Goal: Information Seeking & Learning: Check status

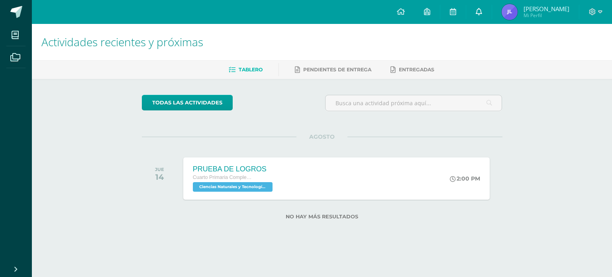
click at [491, 15] on link at bounding box center [478, 12] width 25 height 24
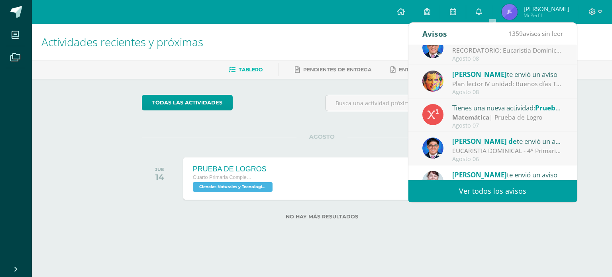
scroll to position [132, 0]
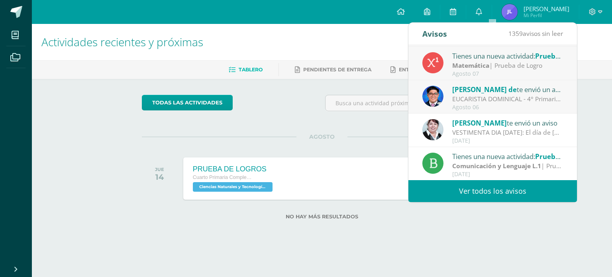
click at [506, 179] on div "Tienes una nueva actividad: Prueba de unidad Comunicación y Lenguaje L.1 | Prue…" at bounding box center [492, 163] width 168 height 33
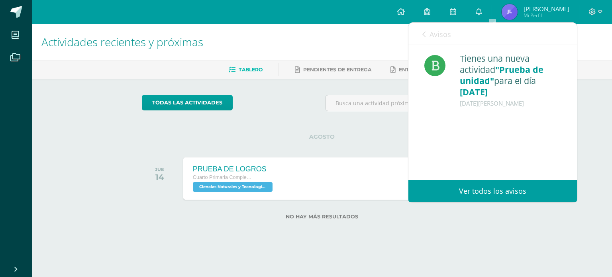
click at [426, 39] on link "Avisos" at bounding box center [436, 34] width 29 height 23
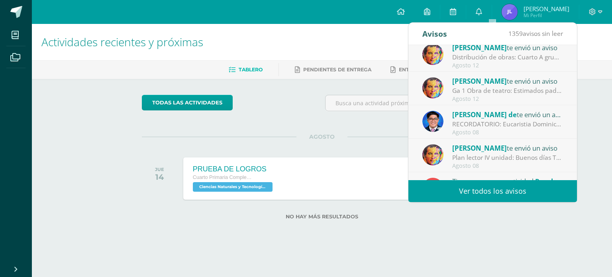
scroll to position [0, 0]
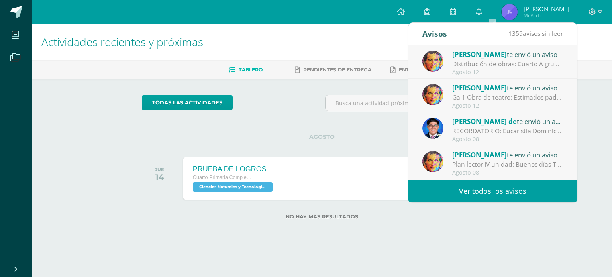
click at [489, 191] on link "Ver todos los avisos" at bounding box center [492, 191] width 168 height 22
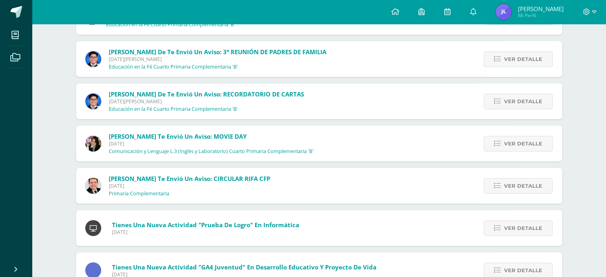
scroll to position [504, 0]
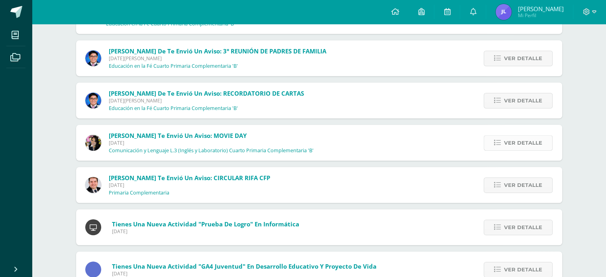
click at [527, 144] on span "Ver detalle" at bounding box center [523, 142] width 38 height 15
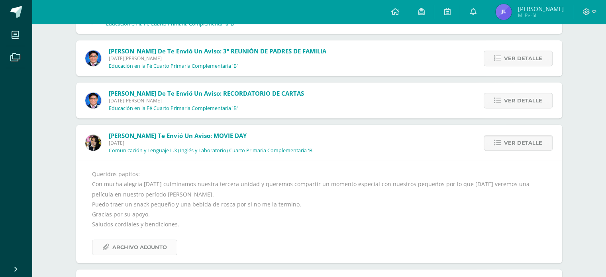
click at [147, 249] on span "Archivo Adjunto" at bounding box center [139, 247] width 55 height 15
